Goal: Navigation & Orientation: Understand site structure

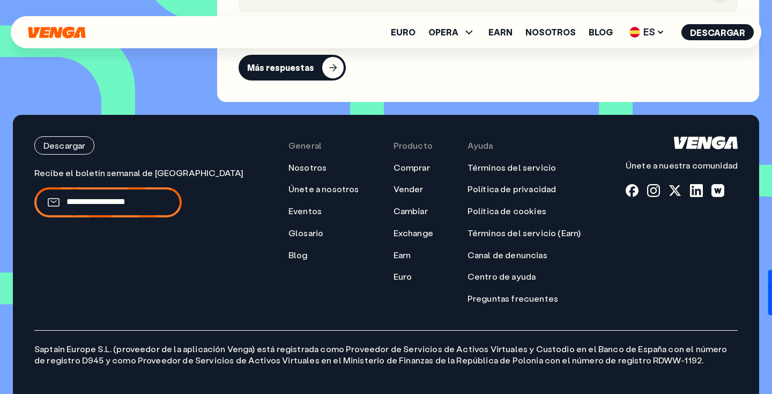
scroll to position [4673, 0]
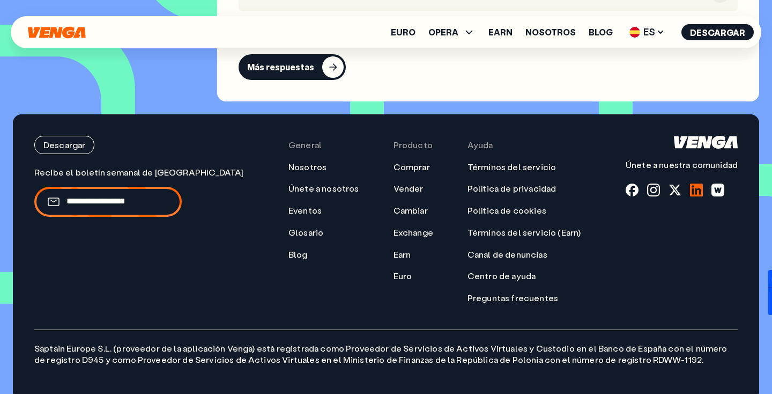
click at [700, 183] on div at bounding box center [696, 189] width 13 height 13
click at [698, 183] on div at bounding box center [696, 189] width 13 height 13
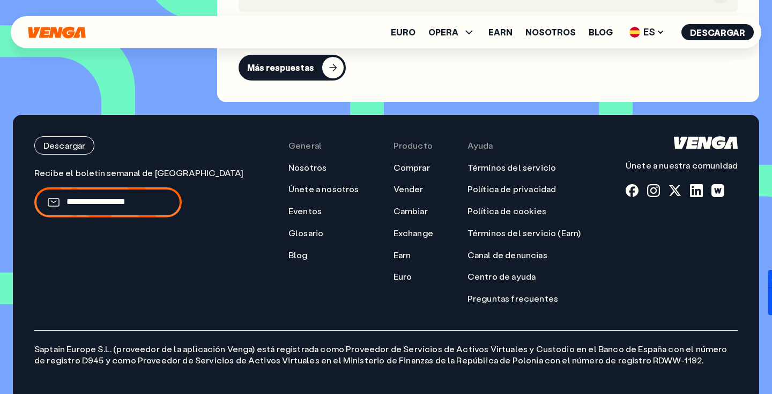
scroll to position [4673, 0]
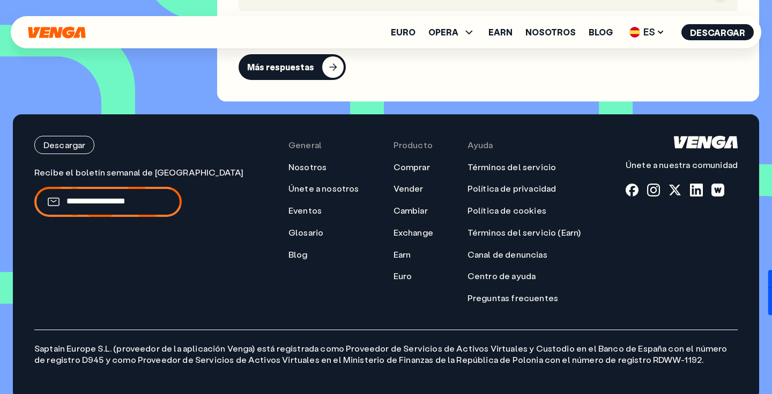
click at [60, 32] on icon "Inicio" at bounding box center [56, 32] width 57 height 12
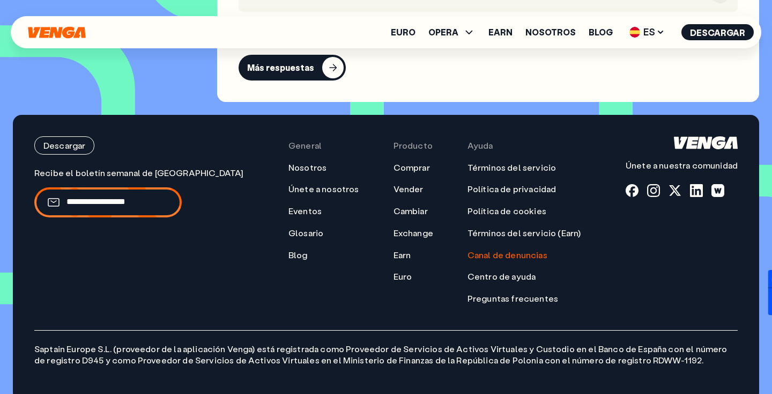
scroll to position [4673, 0]
